Goal: Find specific page/section: Find specific page/section

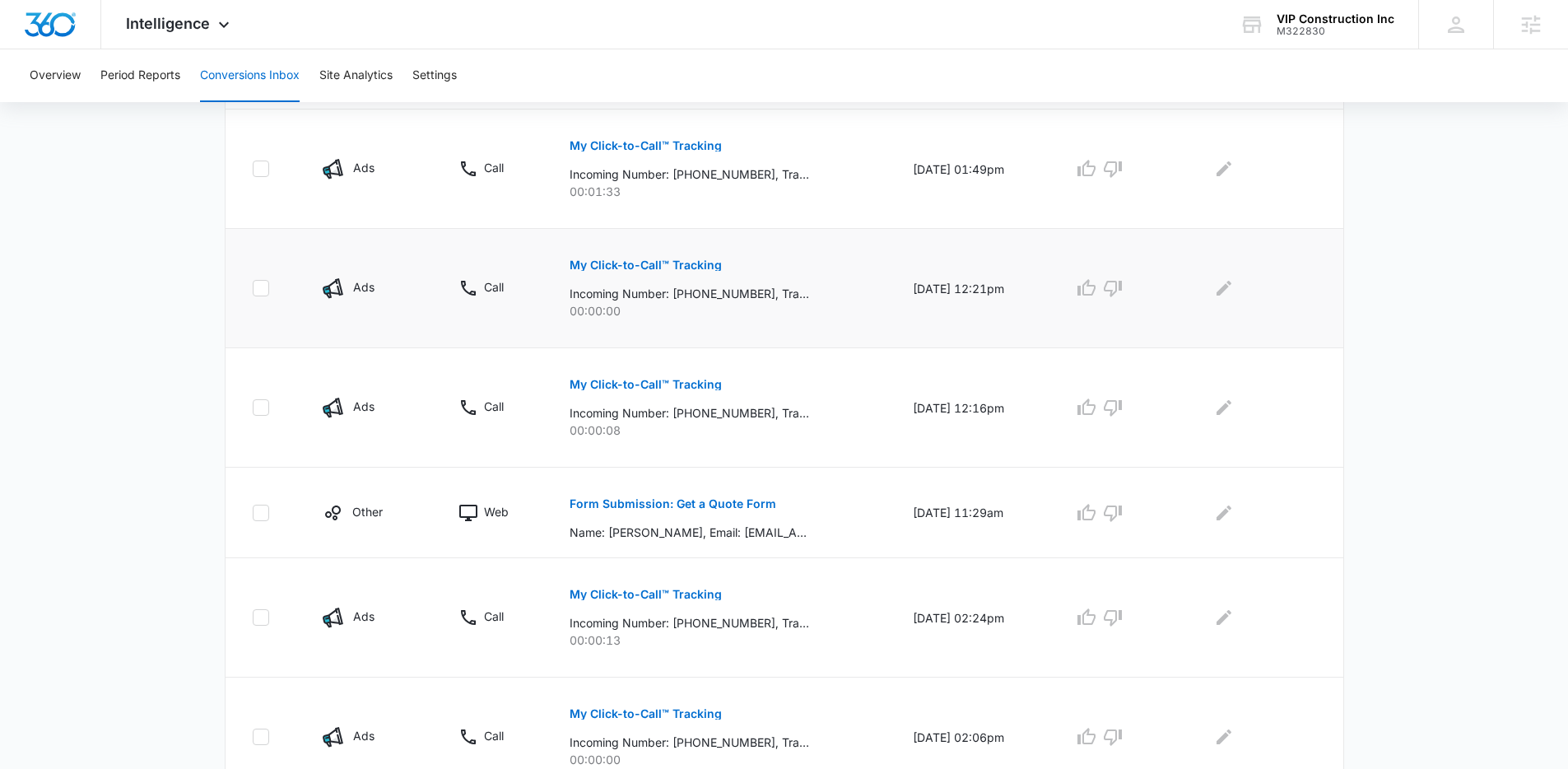
scroll to position [658, 0]
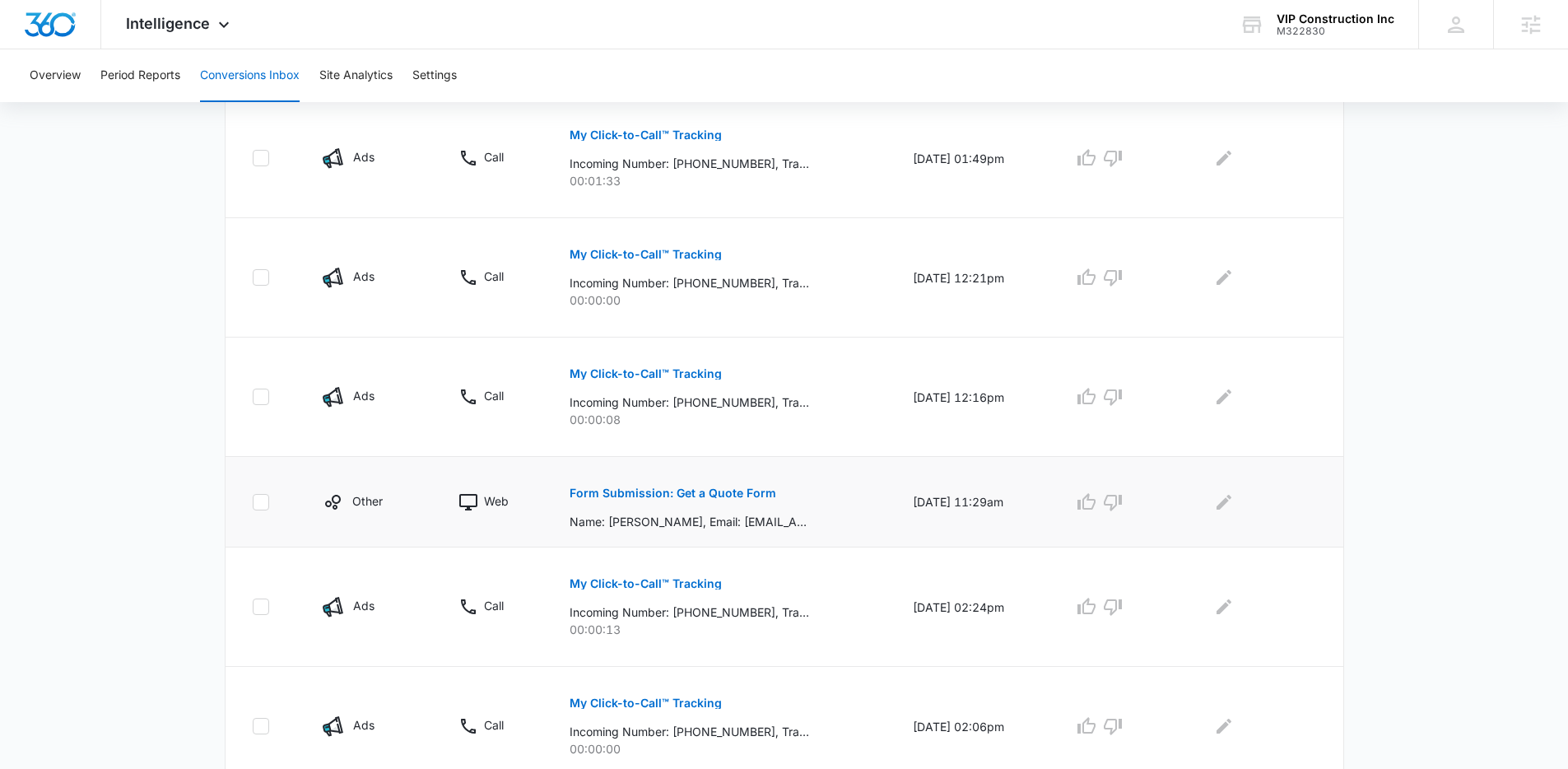
click at [702, 501] on button "Form Submission: Get a Quote Form" at bounding box center [673, 493] width 206 height 39
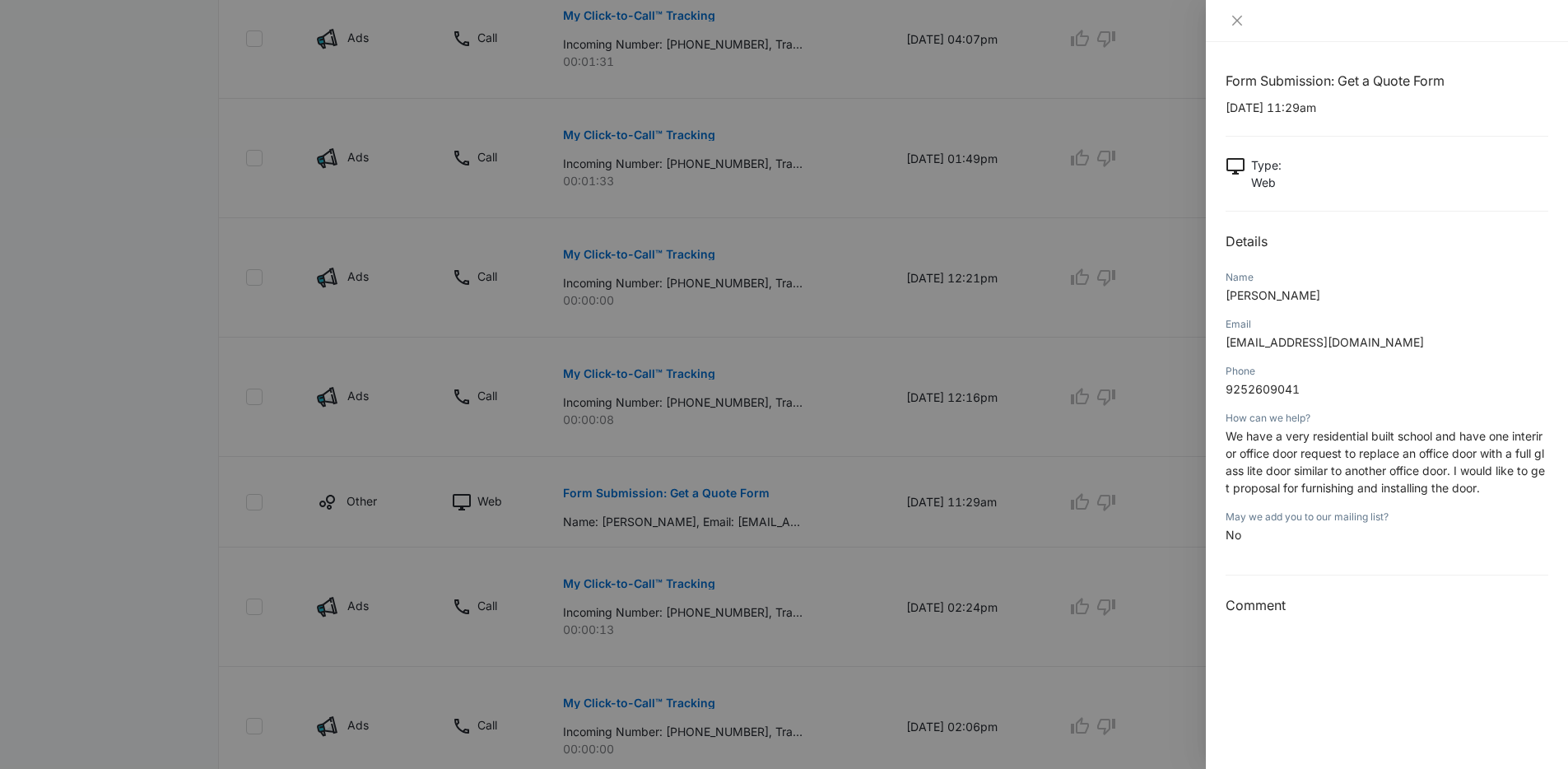
drag, startPoint x: 800, startPoint y: 450, endPoint x: 800, endPoint y: 460, distance: 10.0
click at [805, 466] on div at bounding box center [784, 384] width 1568 height 769
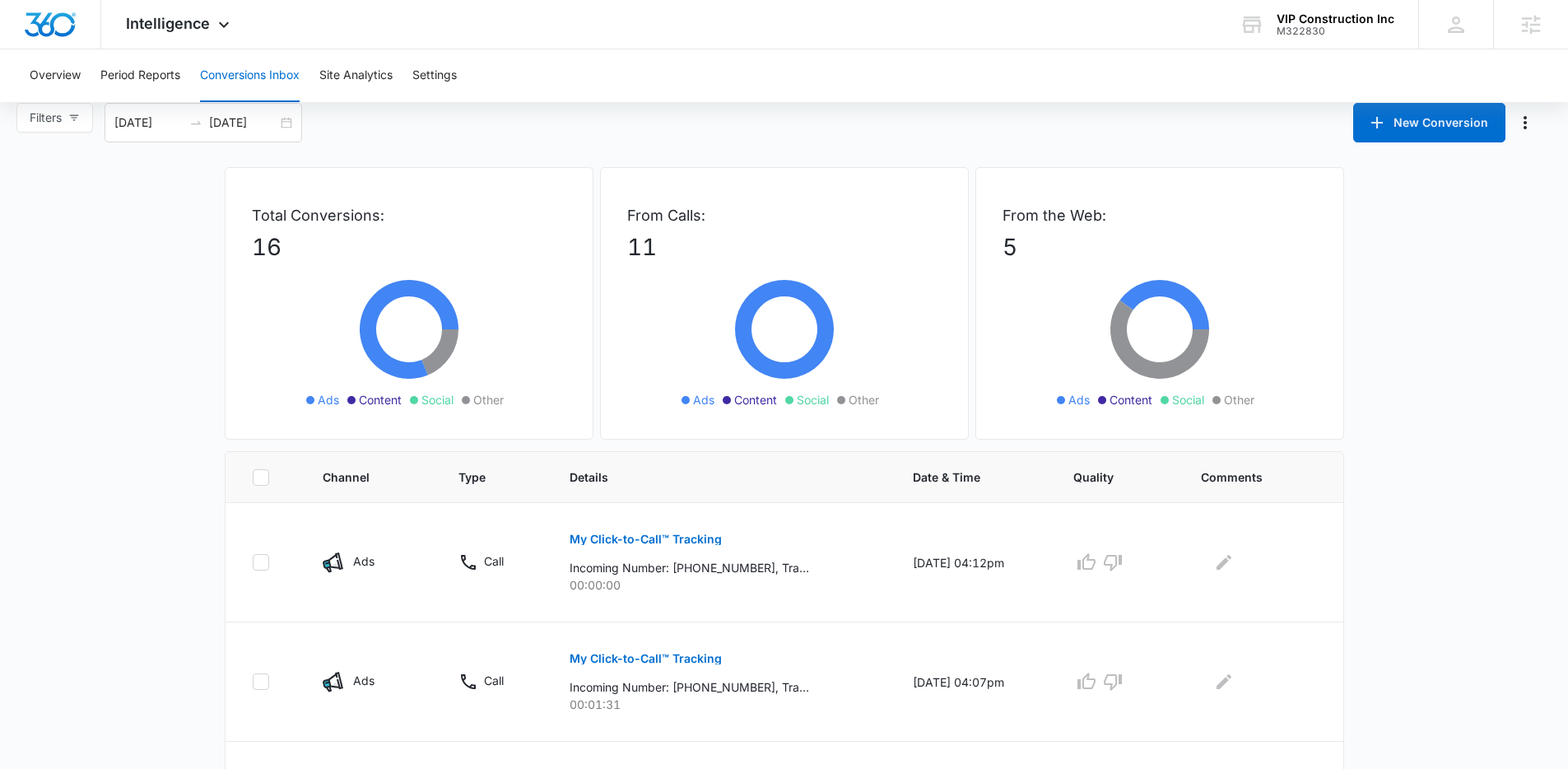
scroll to position [0, 0]
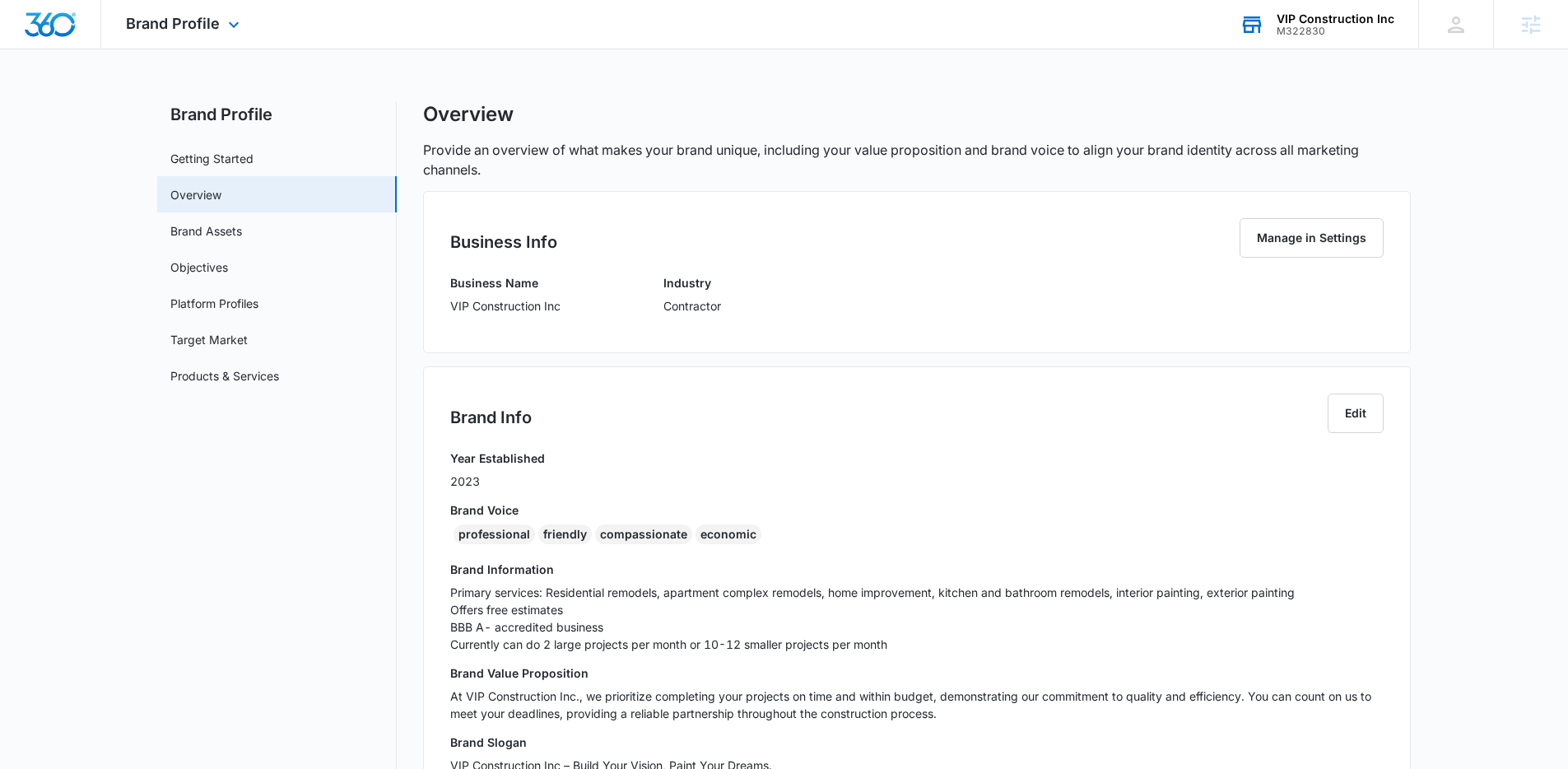
click at [1328, 29] on div "M322830" at bounding box center [1335, 31] width 117 height 11
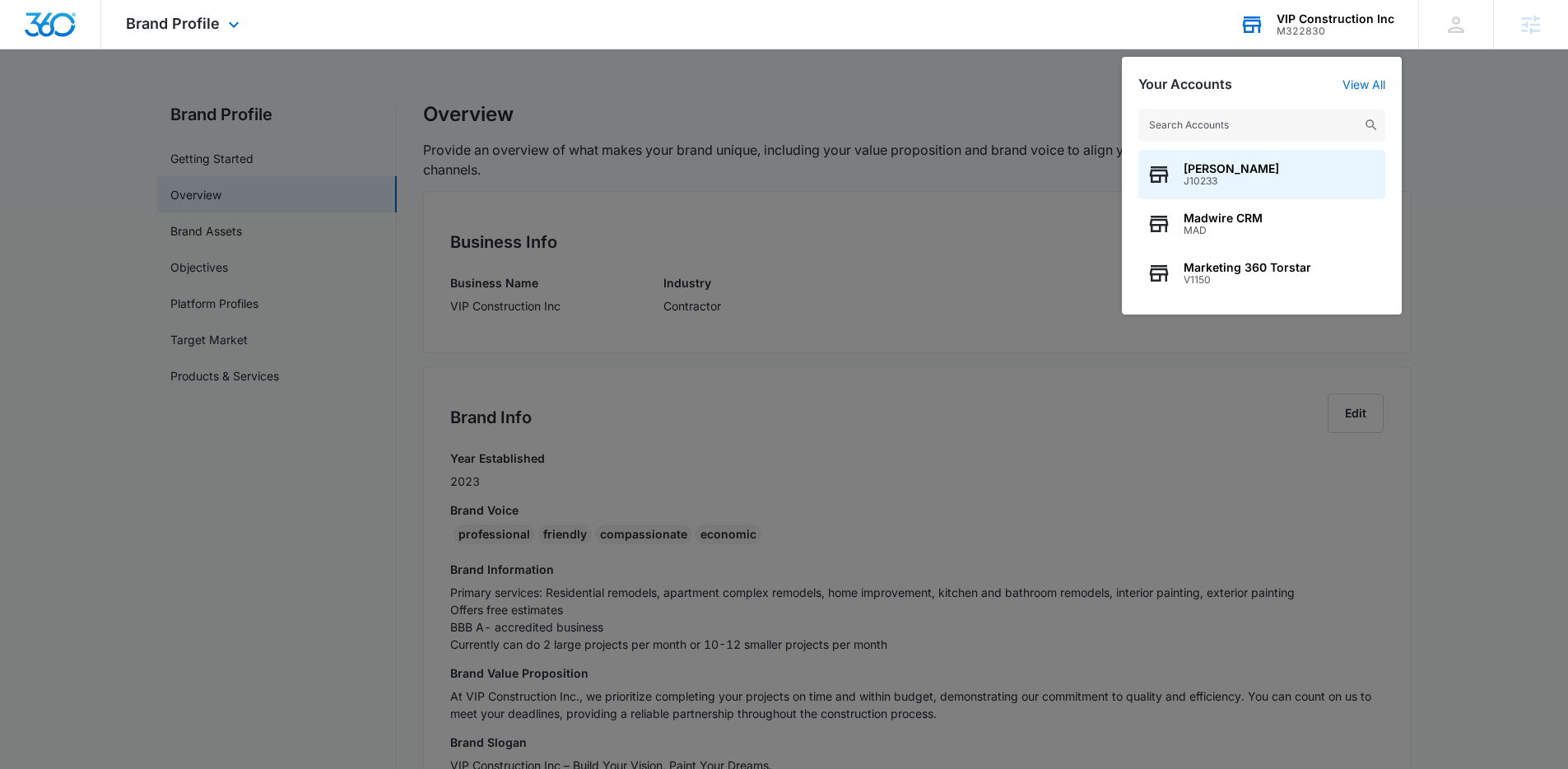
click at [1237, 129] on input "text" at bounding box center [1261, 125] width 247 height 33
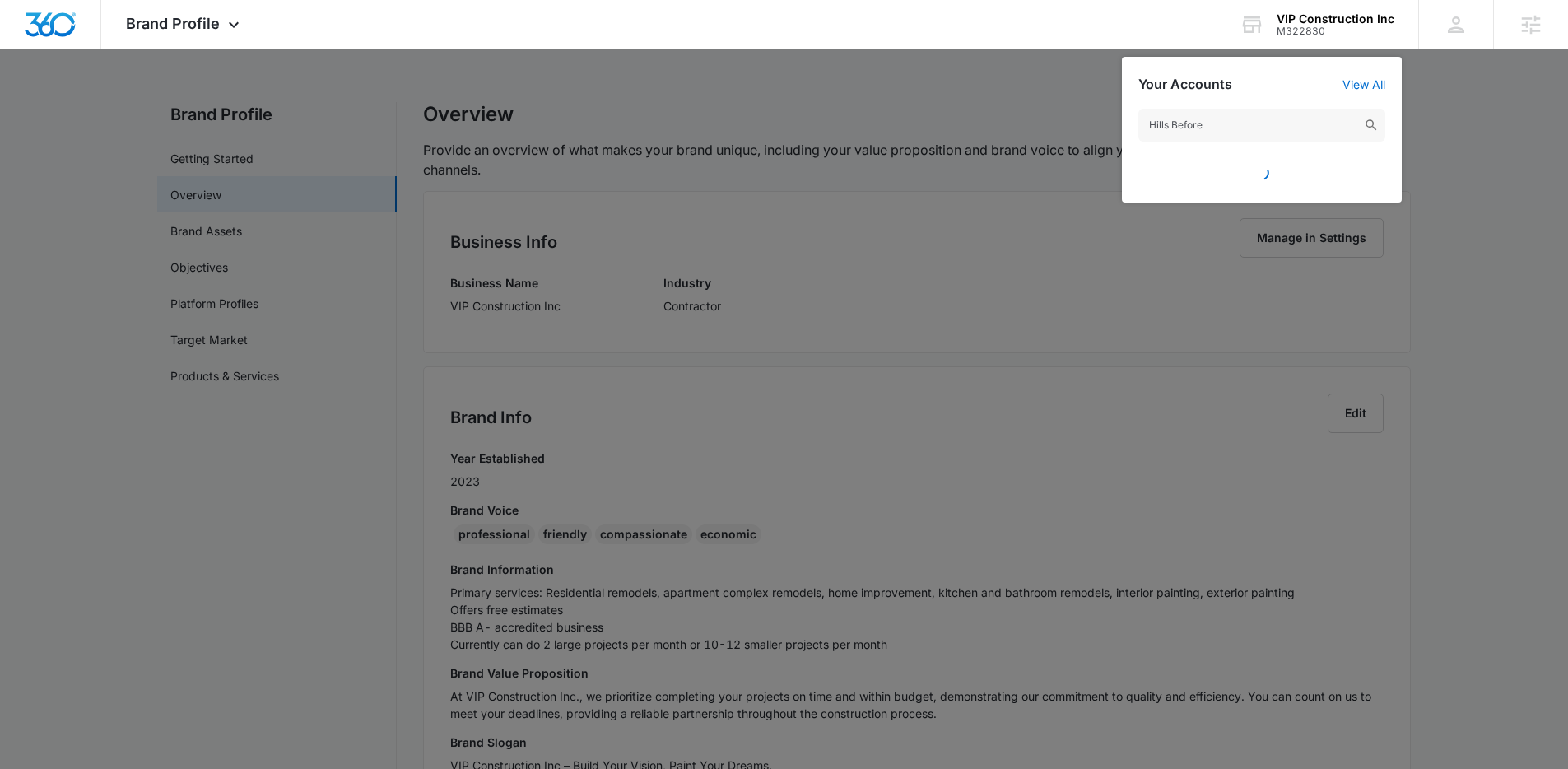
type input "Hills Before"
drag, startPoint x: 832, startPoint y: 145, endPoint x: 1269, endPoint y: 72, distance: 443.1
click at [839, 139] on div at bounding box center [784, 384] width 1568 height 769
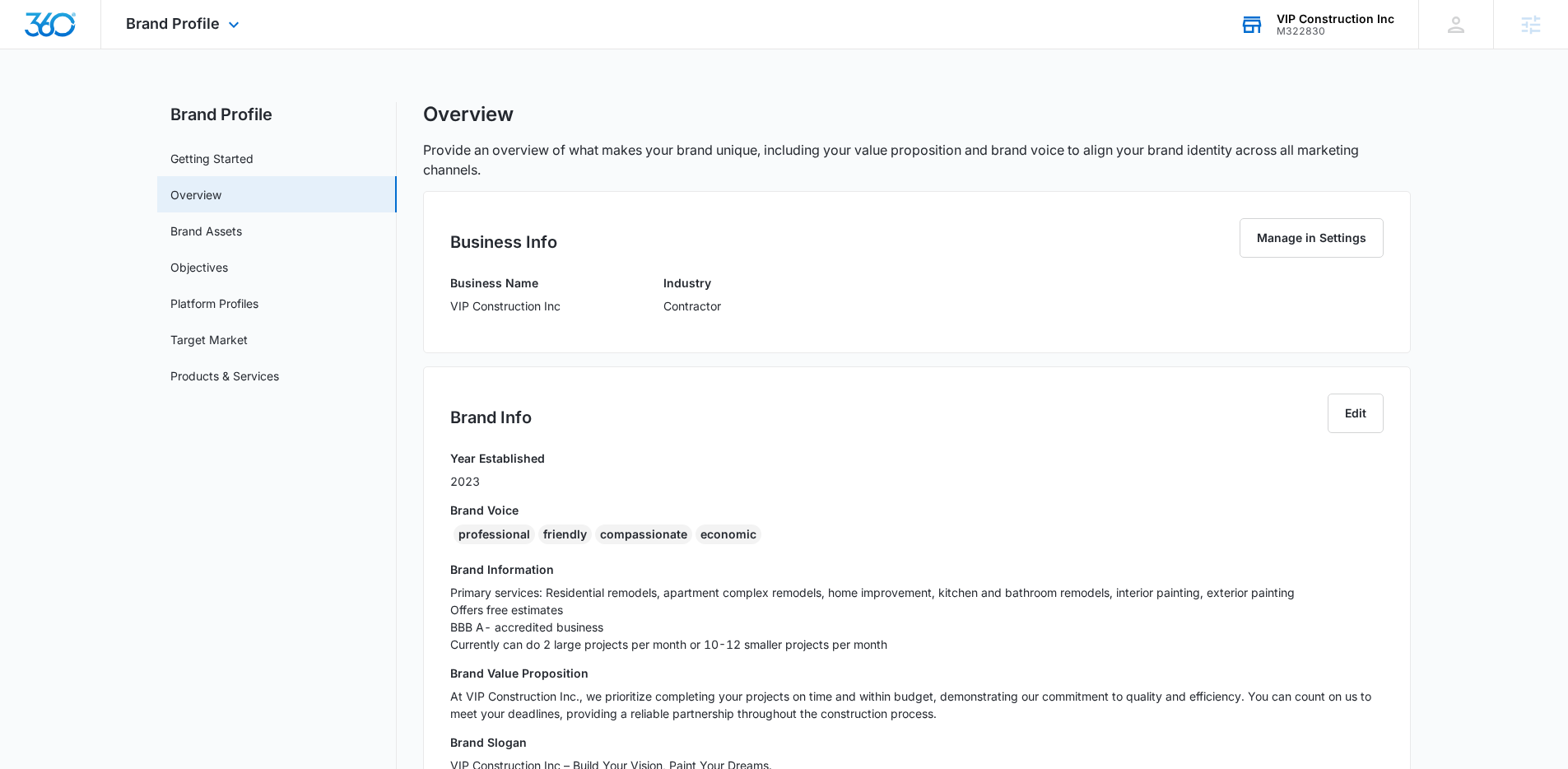
click at [1322, 31] on div "M322830" at bounding box center [1335, 31] width 117 height 11
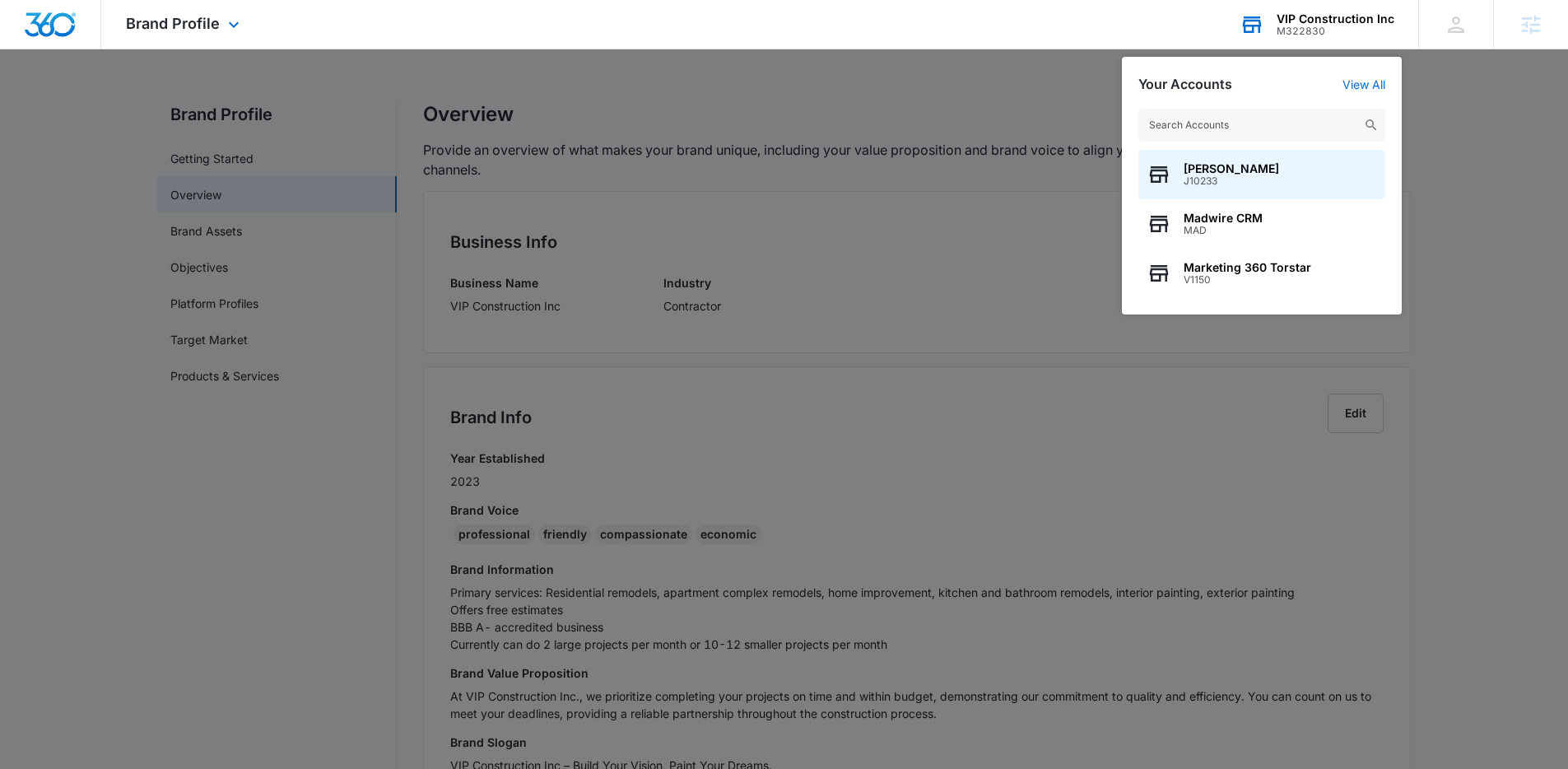
click at [1188, 119] on input "text" at bounding box center [1261, 125] width 247 height 33
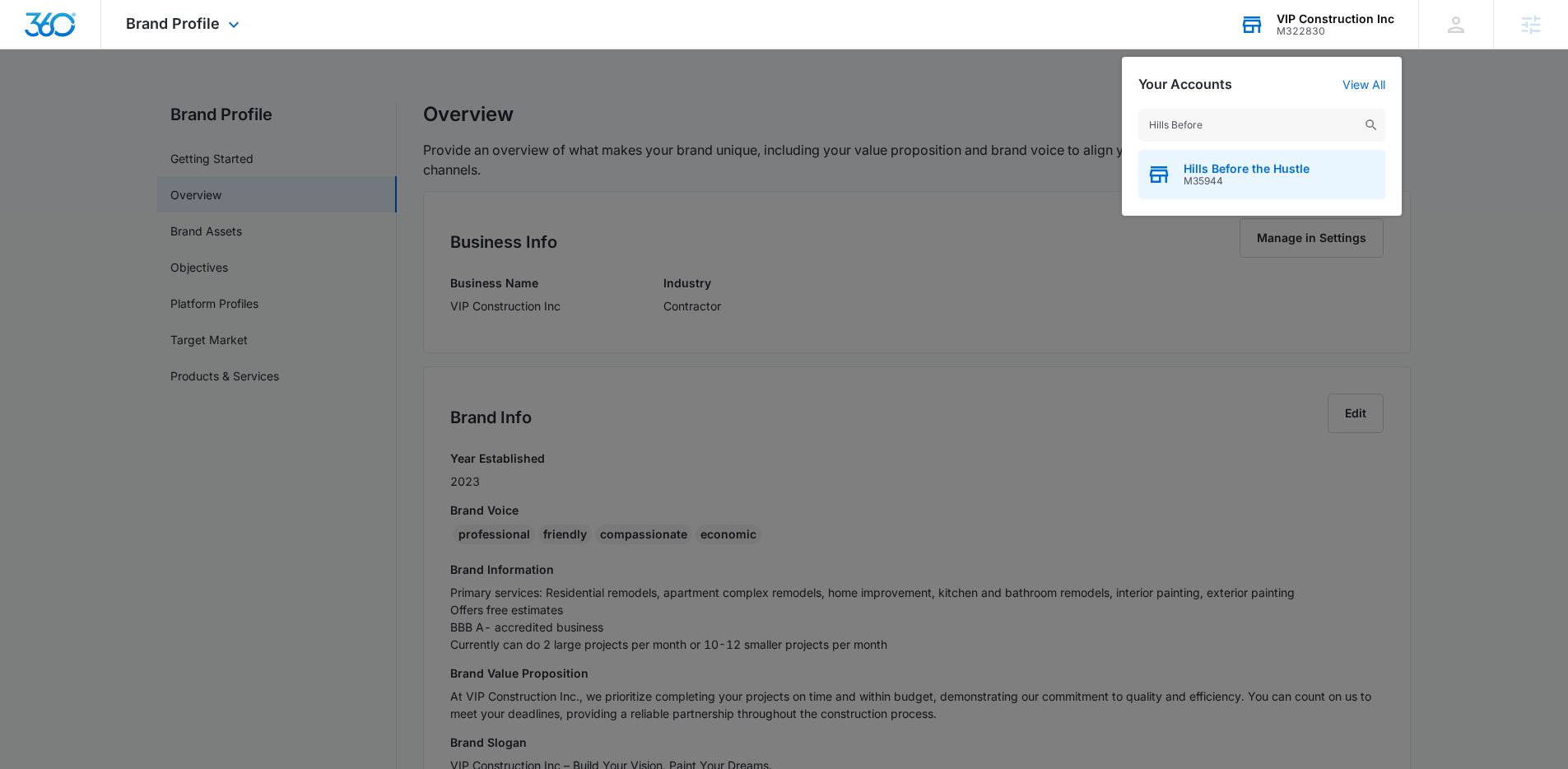
type input "Hills Before"
click at [1249, 177] on span "M35944" at bounding box center [1246, 181] width 126 height 11
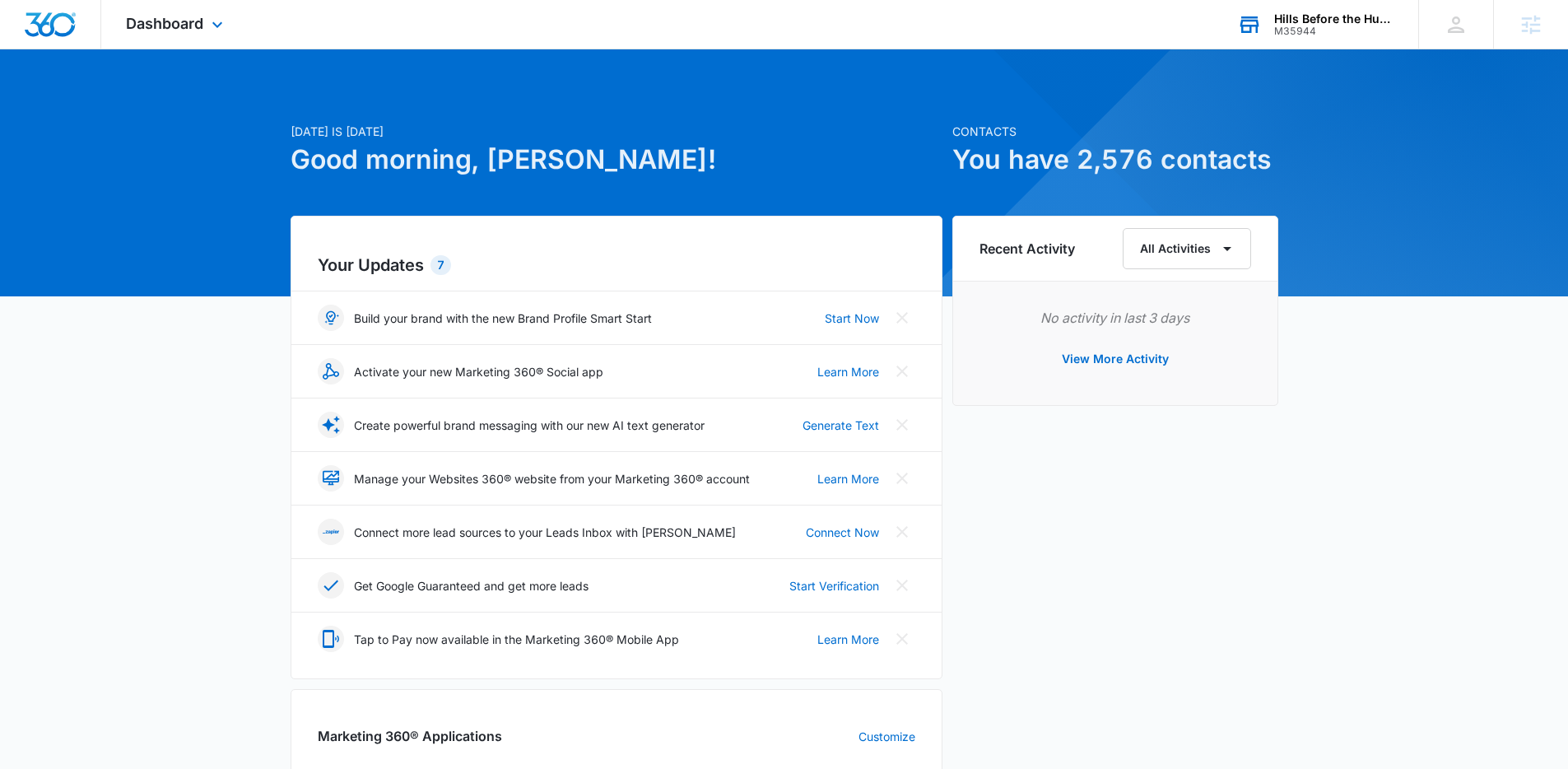
click at [1320, 74] on div "Today is Tuesday, September 9th Good morning, Niall! Contacts You have 2,576 co…" at bounding box center [784, 767] width 1568 height 1394
click at [629, 167] on h1 "Good morning, Niall!" at bounding box center [616, 159] width 652 height 39
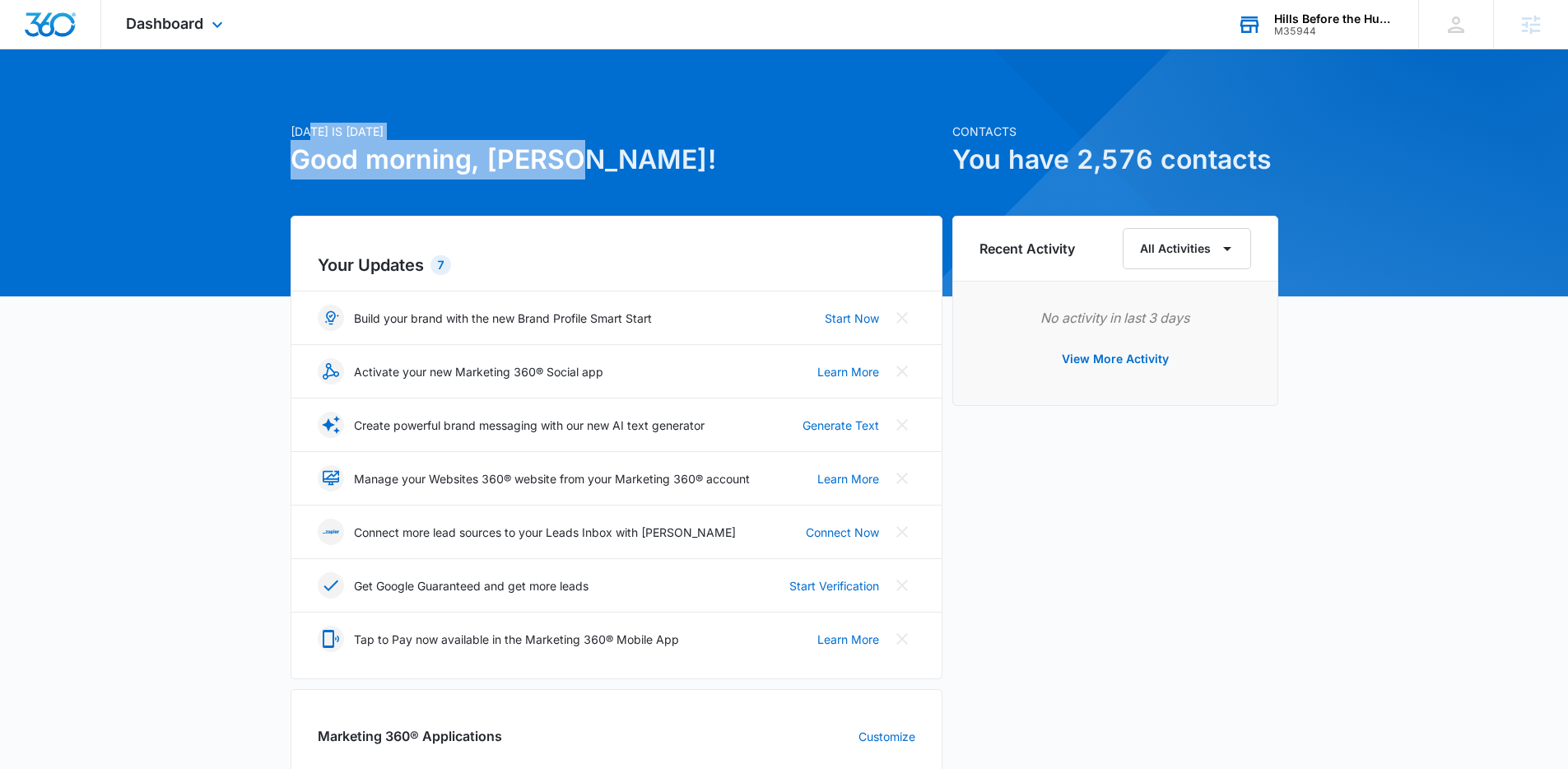
drag, startPoint x: 581, startPoint y: 165, endPoint x: 311, endPoint y: 135, distance: 271.7
click at [311, 135] on div "Today is Tuesday, September 9th Good morning, Niall!" at bounding box center [616, 169] width 652 height 93
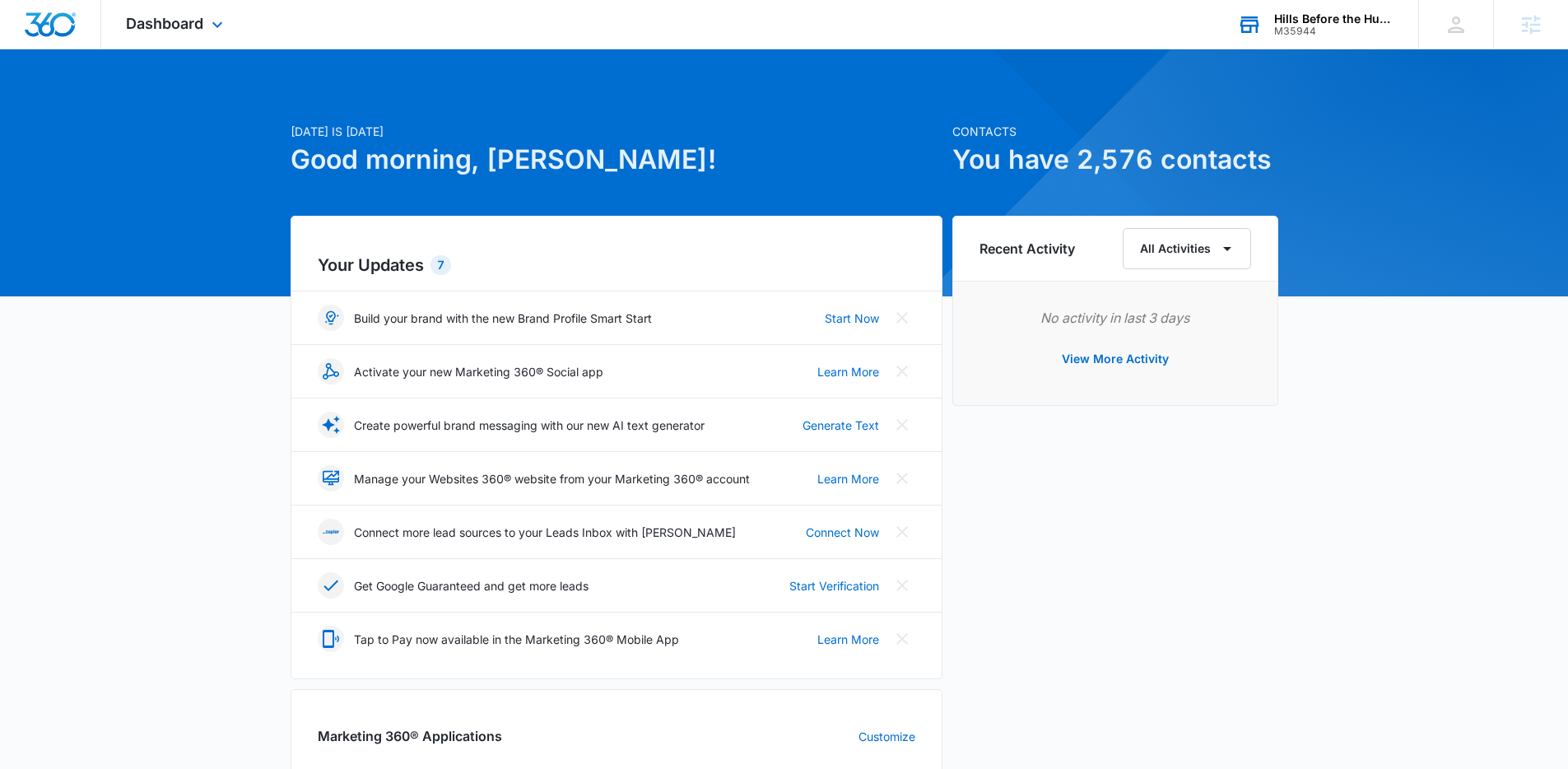
click at [497, 70] on div "Today is Tuesday, September 9th Good morning, Niall! Contacts You have 2,576 co…" at bounding box center [784, 767] width 1568 height 1394
